Goal: Task Accomplishment & Management: Manage account settings

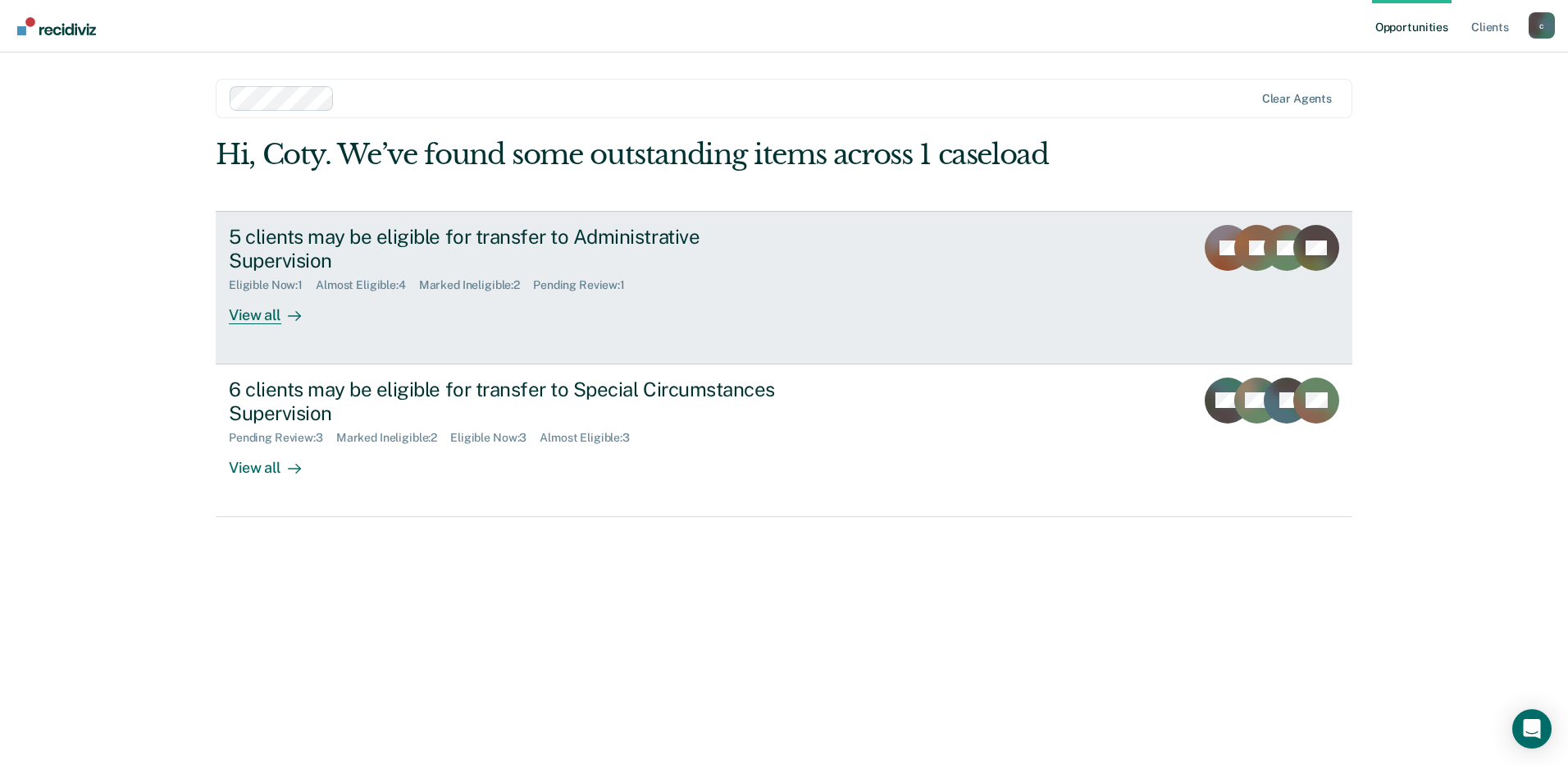
click at [808, 297] on div "5 clients may be eligible for transfer to Administrative Supervision Eligible N…" at bounding box center [536, 275] width 615 height 99
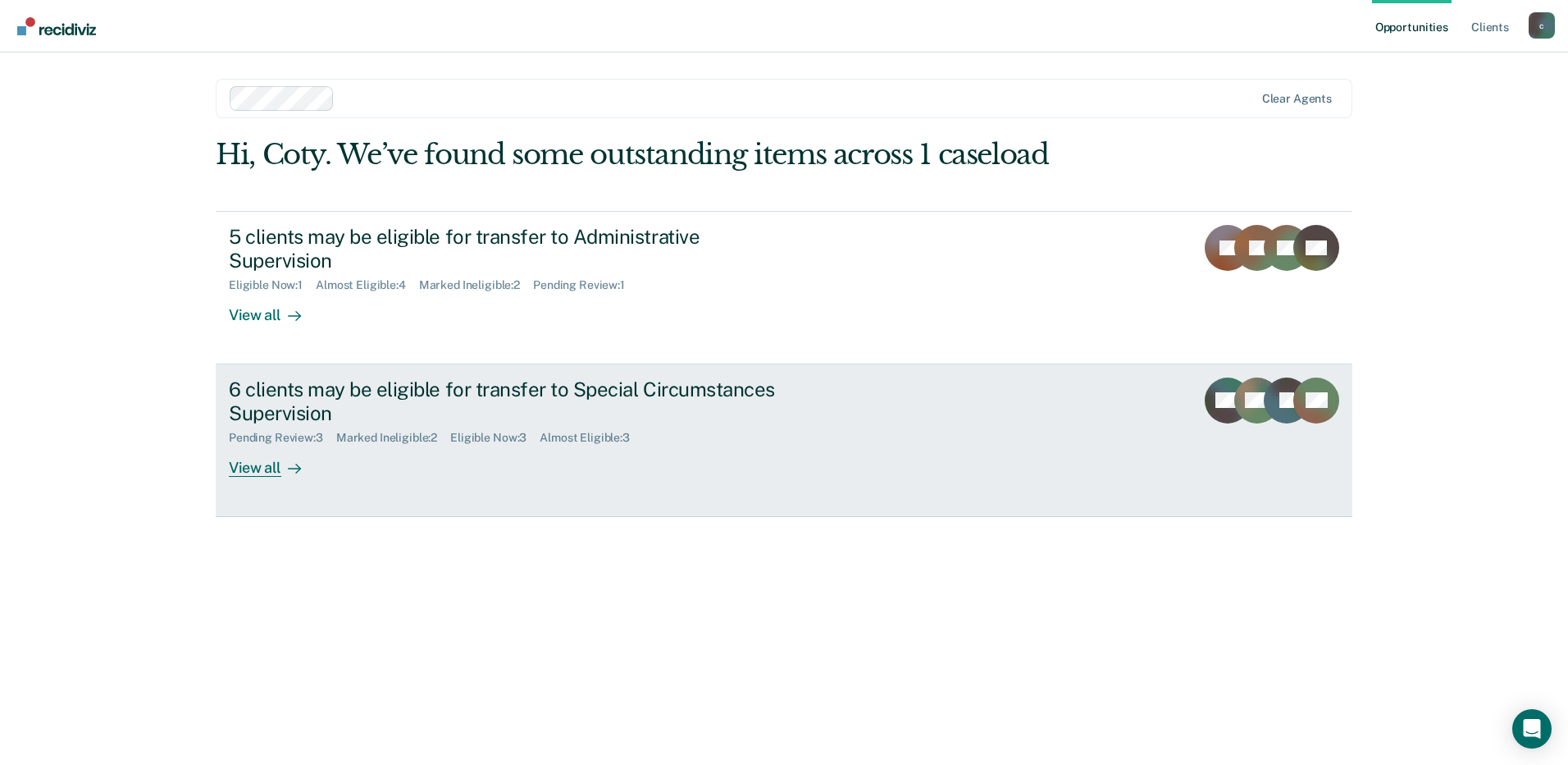
click at [519, 453] on div "6 clients may be eligible for transfer to Special Circumstances Supervision Pen…" at bounding box center [536, 427] width 615 height 99
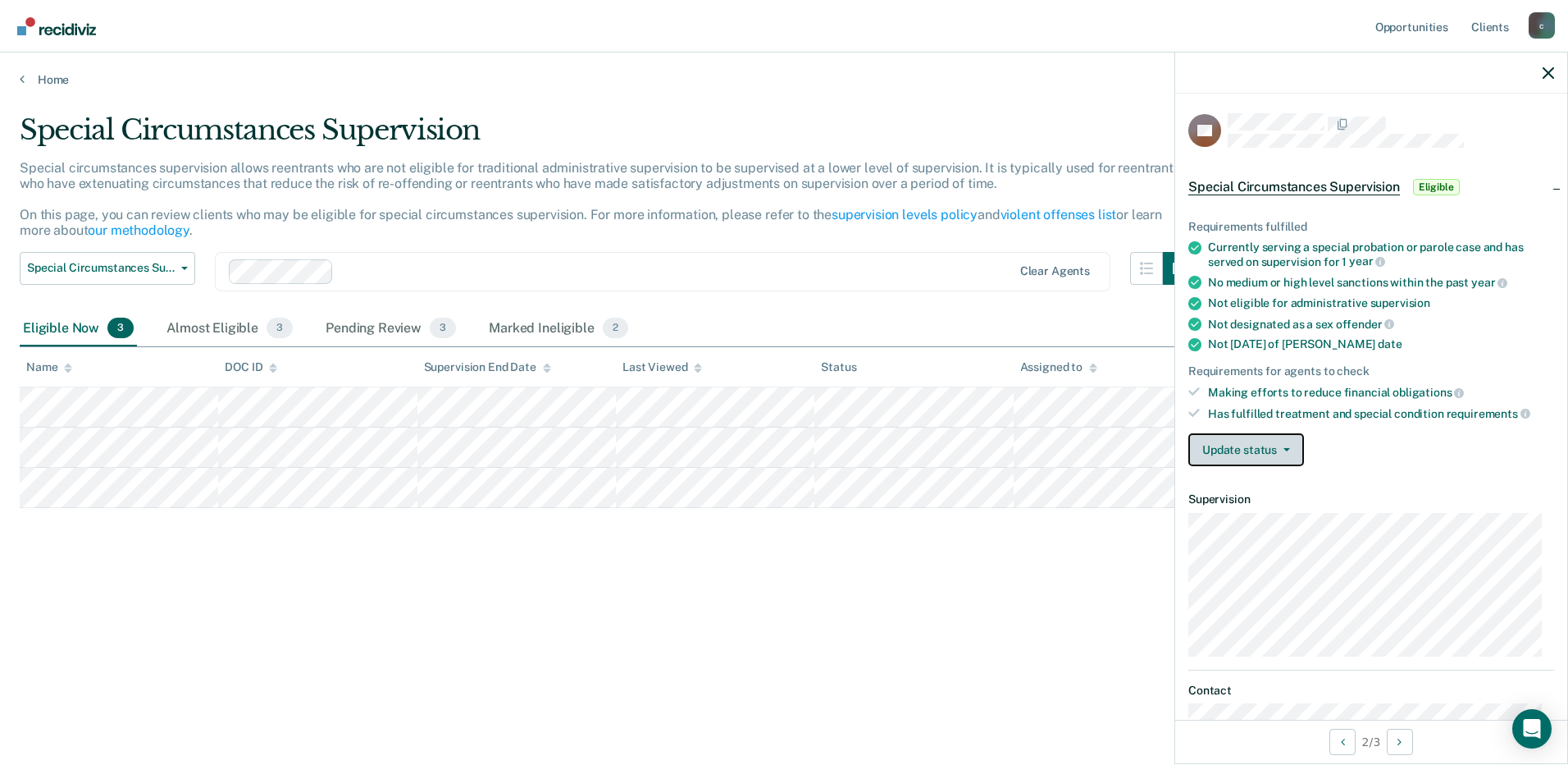
click at [1259, 457] on button "Update status" at bounding box center [1246, 450] width 115 height 33
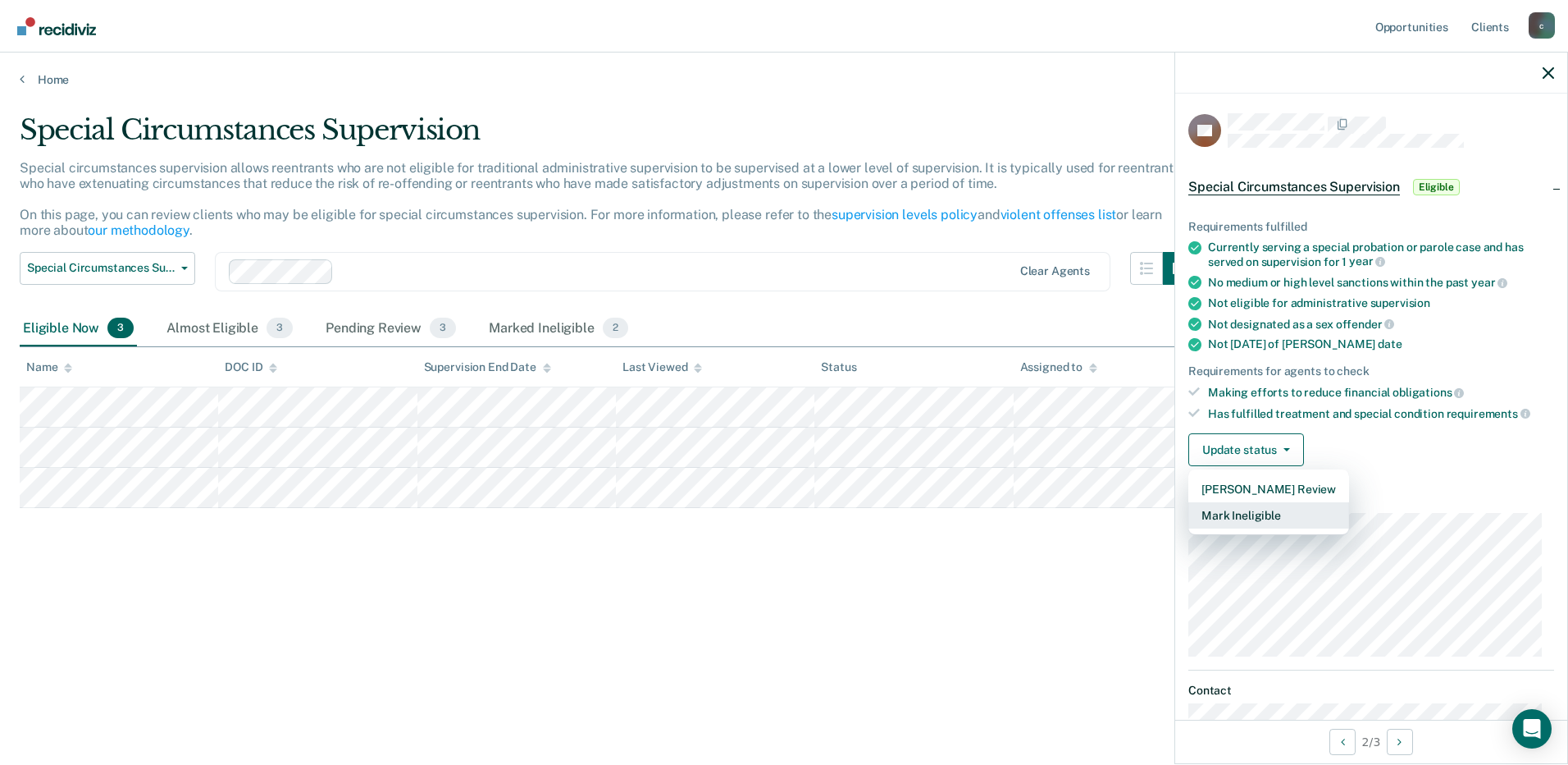
click at [1264, 522] on button "Mark Ineligible" at bounding box center [1269, 515] width 161 height 26
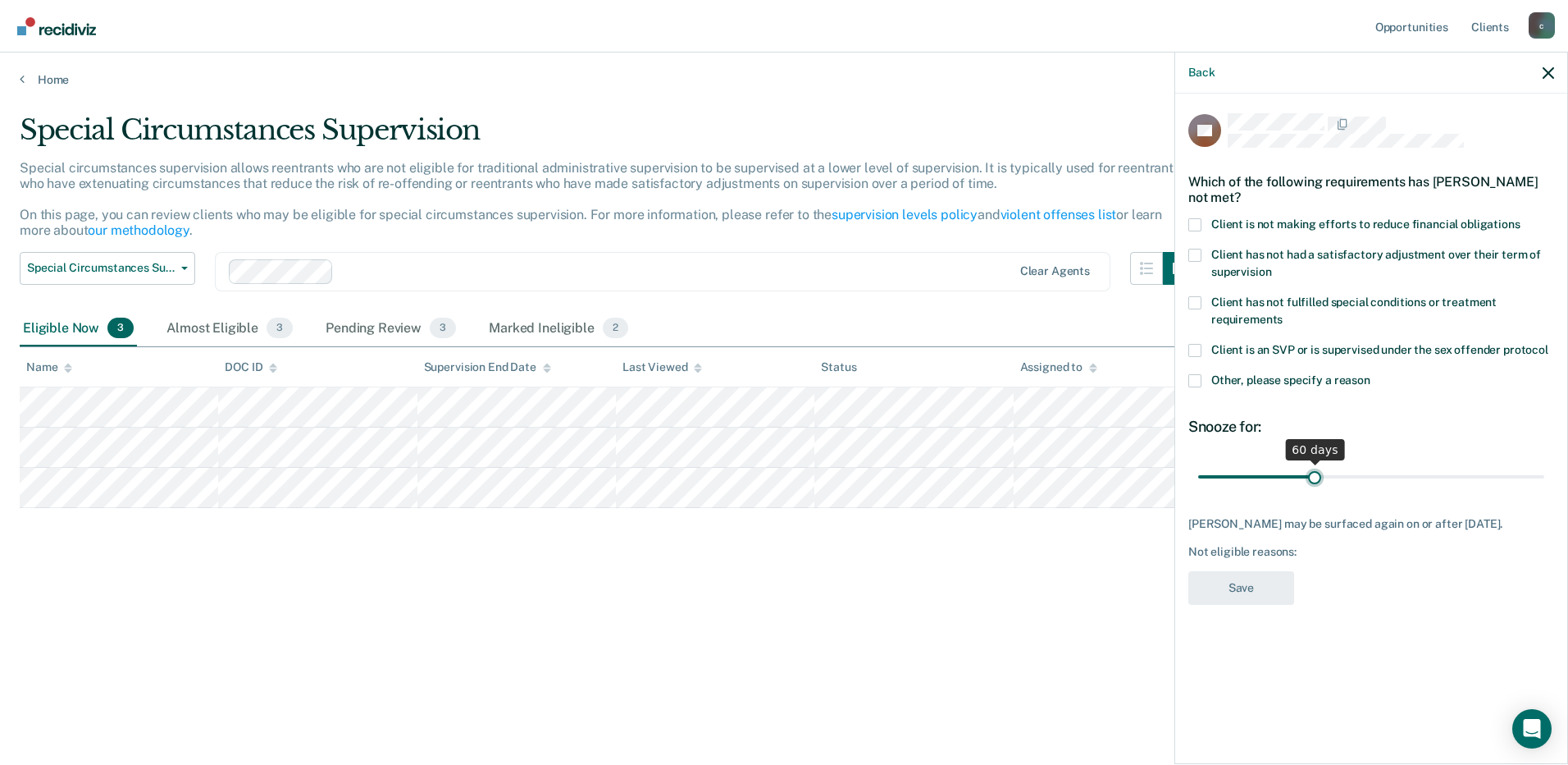
drag, startPoint x: 1258, startPoint y: 476, endPoint x: 1314, endPoint y: 478, distance: 56.0
type input "60"
click at [1314, 478] on input "range" at bounding box center [1371, 476] width 346 height 29
click at [1201, 227] on label "Client is not making efforts to reduce financial obligations" at bounding box center [1371, 226] width 366 height 17
click at [1520, 218] on input "Client is not making efforts to reduce financial obligations" at bounding box center [1520, 218] width 0 height 0
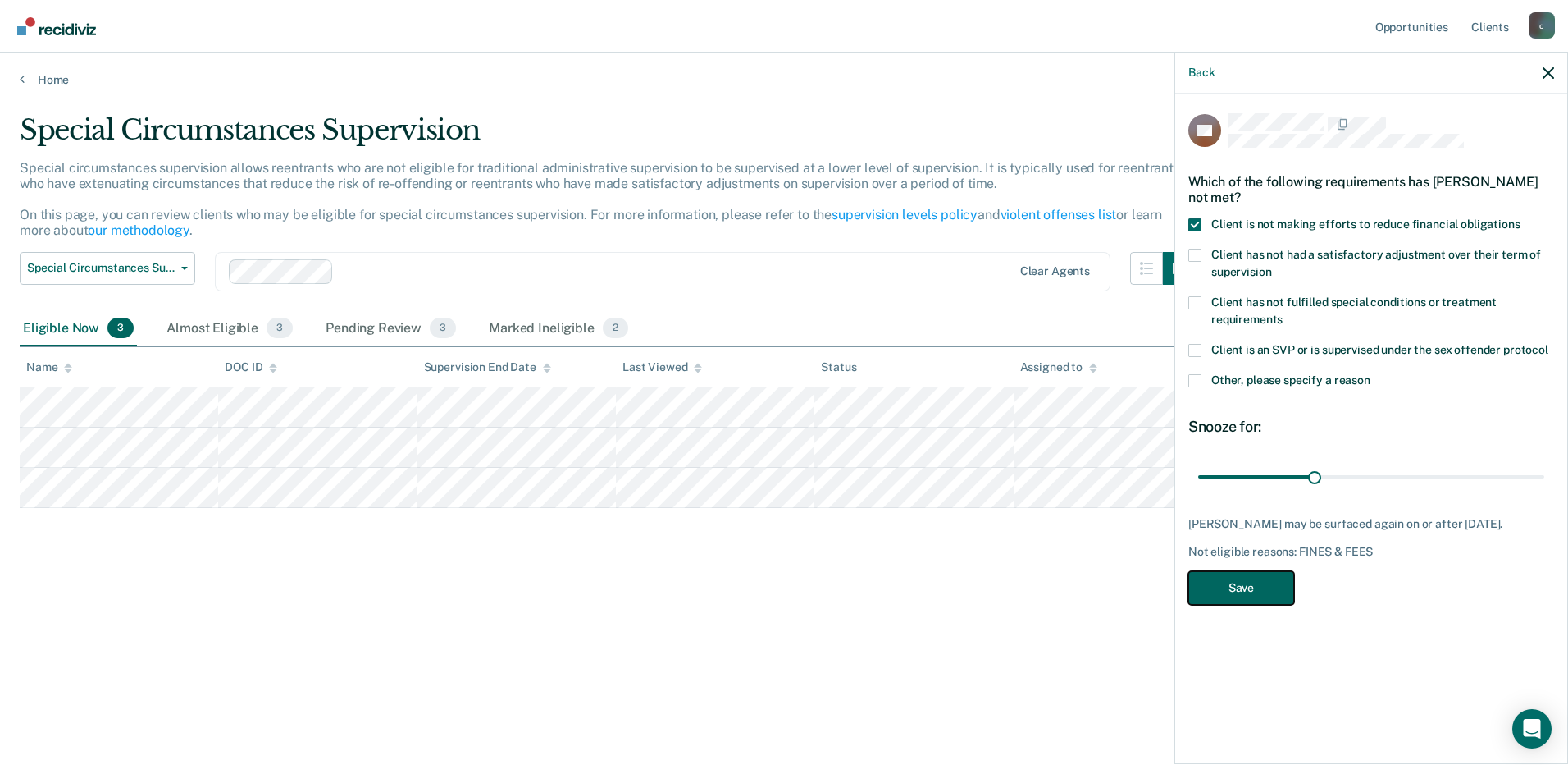
click at [1243, 588] on button "Save" at bounding box center [1241, 588] width 105 height 34
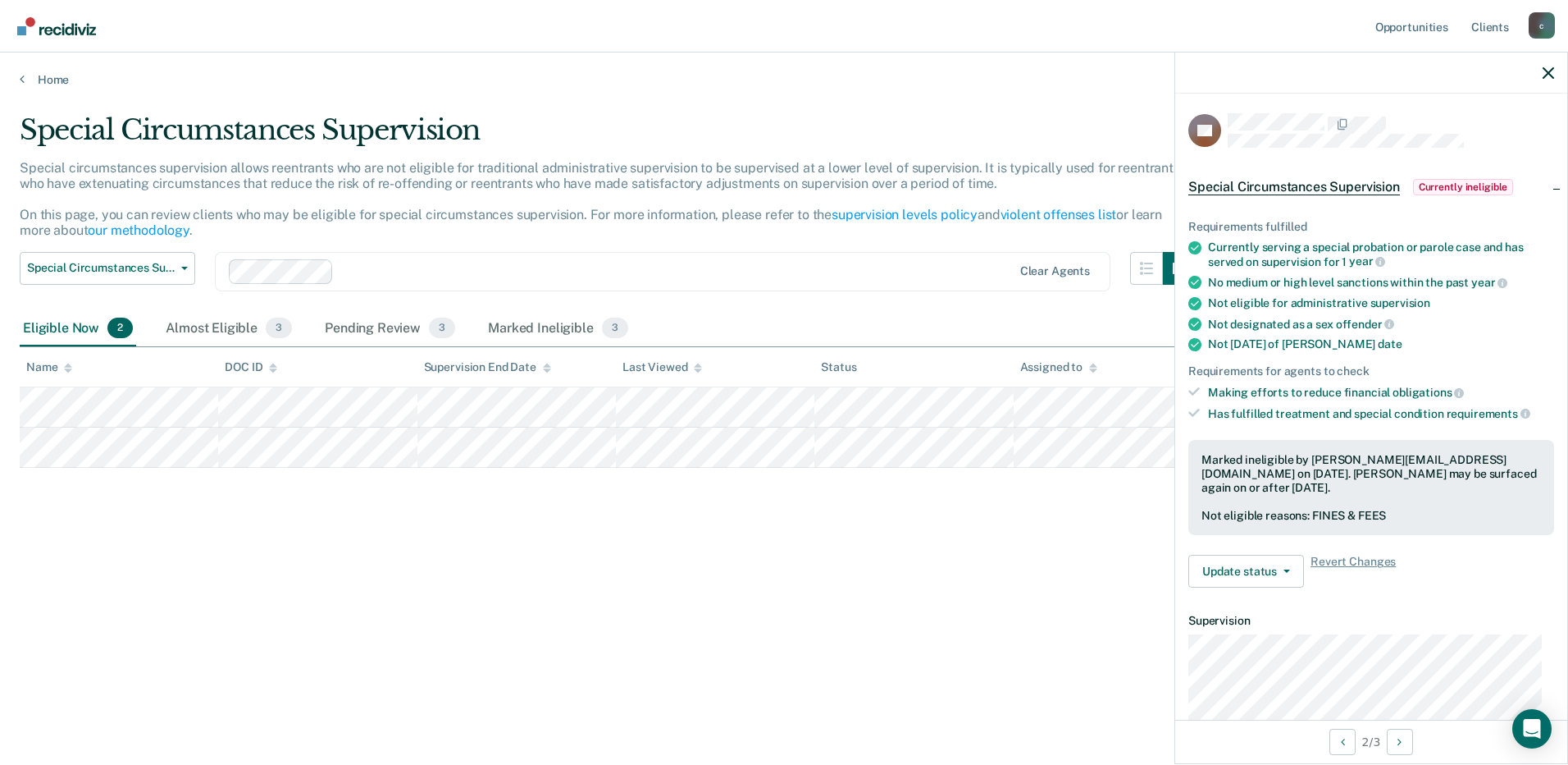
click at [821, 541] on div "Special Circumstances Supervision Special circumstances supervision allows reen…" at bounding box center [784, 377] width 1529 height 528
click at [677, 107] on main "Special Circumstances Supervision Special circumstances supervision allows reen…" at bounding box center [784, 423] width 1568 height 672
